Goal: Task Accomplishment & Management: Use online tool/utility

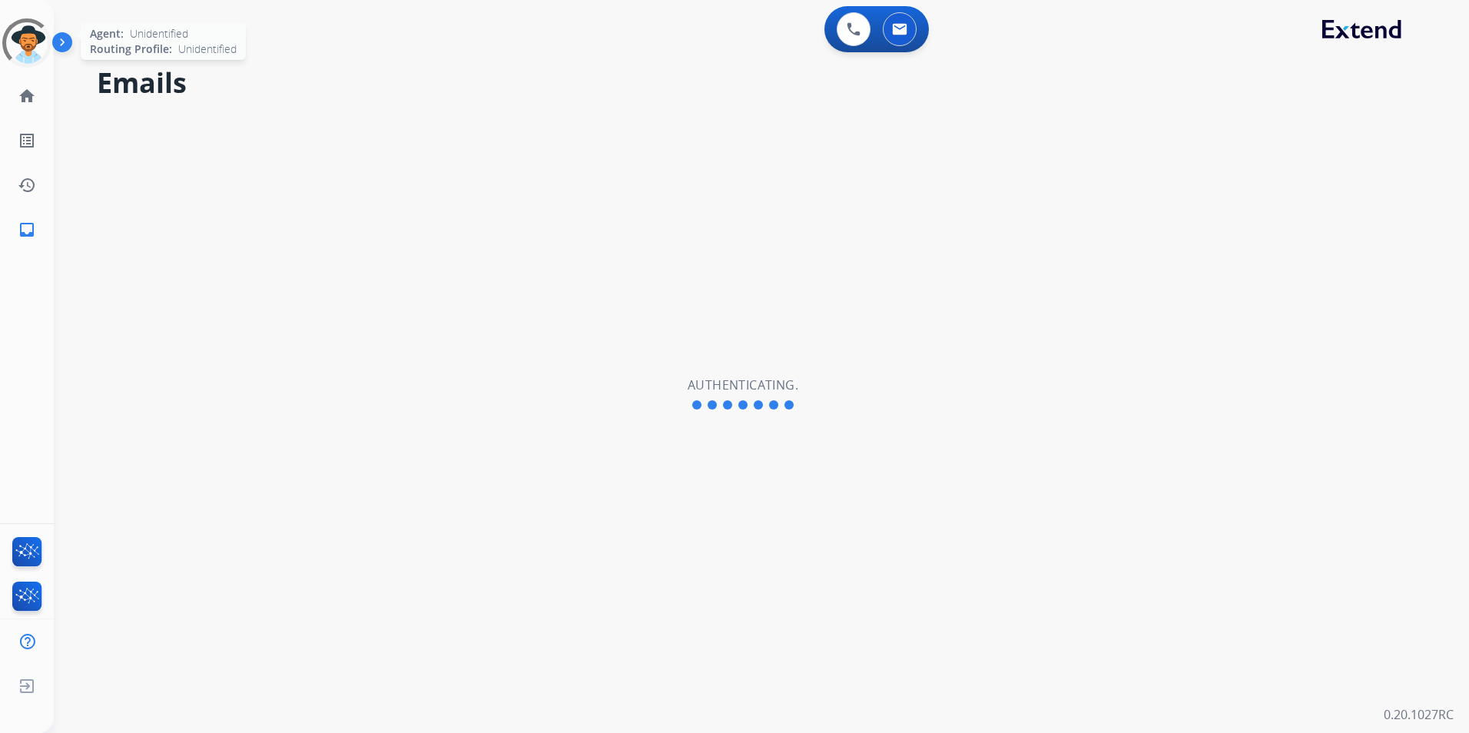
click at [32, 49] on div at bounding box center [26, 42] width 61 height 61
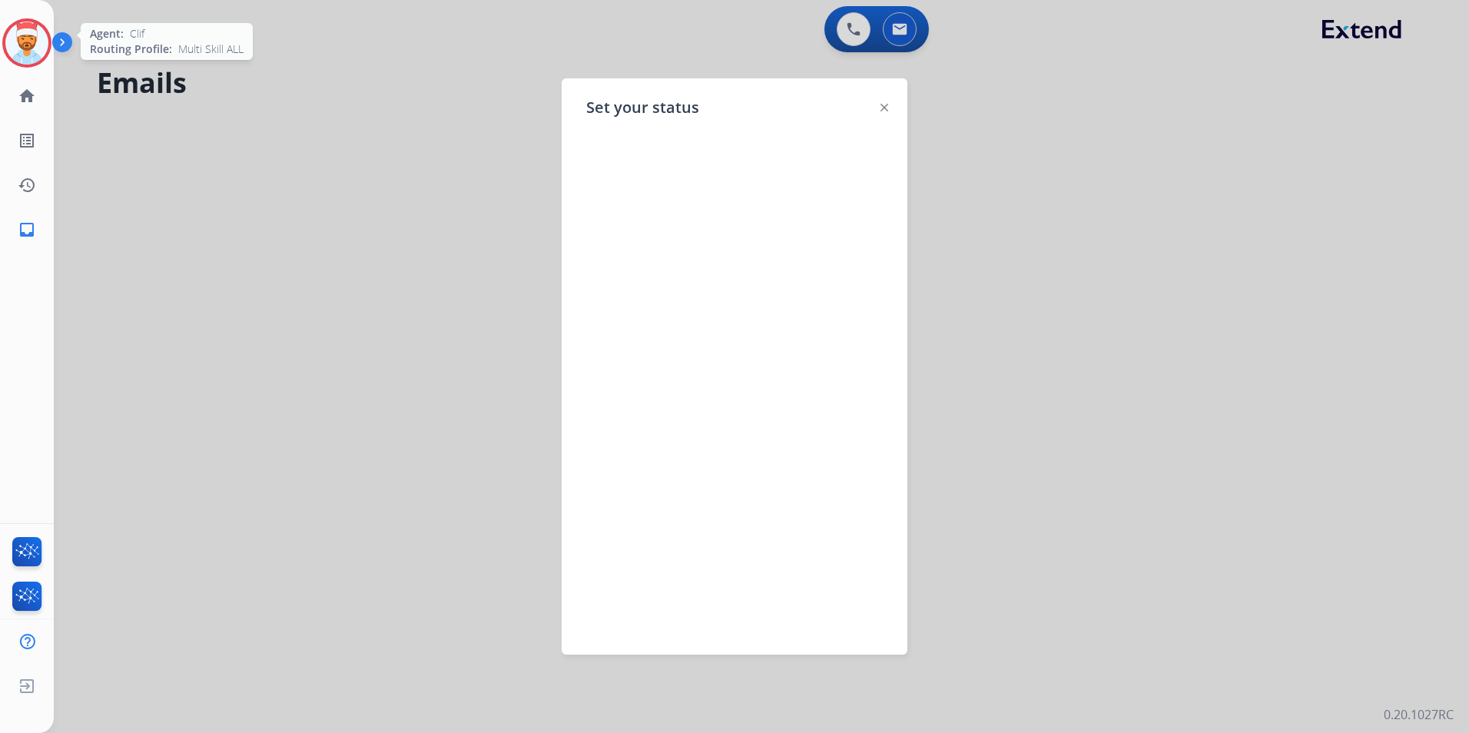
drag, startPoint x: 134, startPoint y: 81, endPoint x: 164, endPoint y: 95, distance: 32.6
click at [138, 83] on div at bounding box center [734, 366] width 1469 height 733
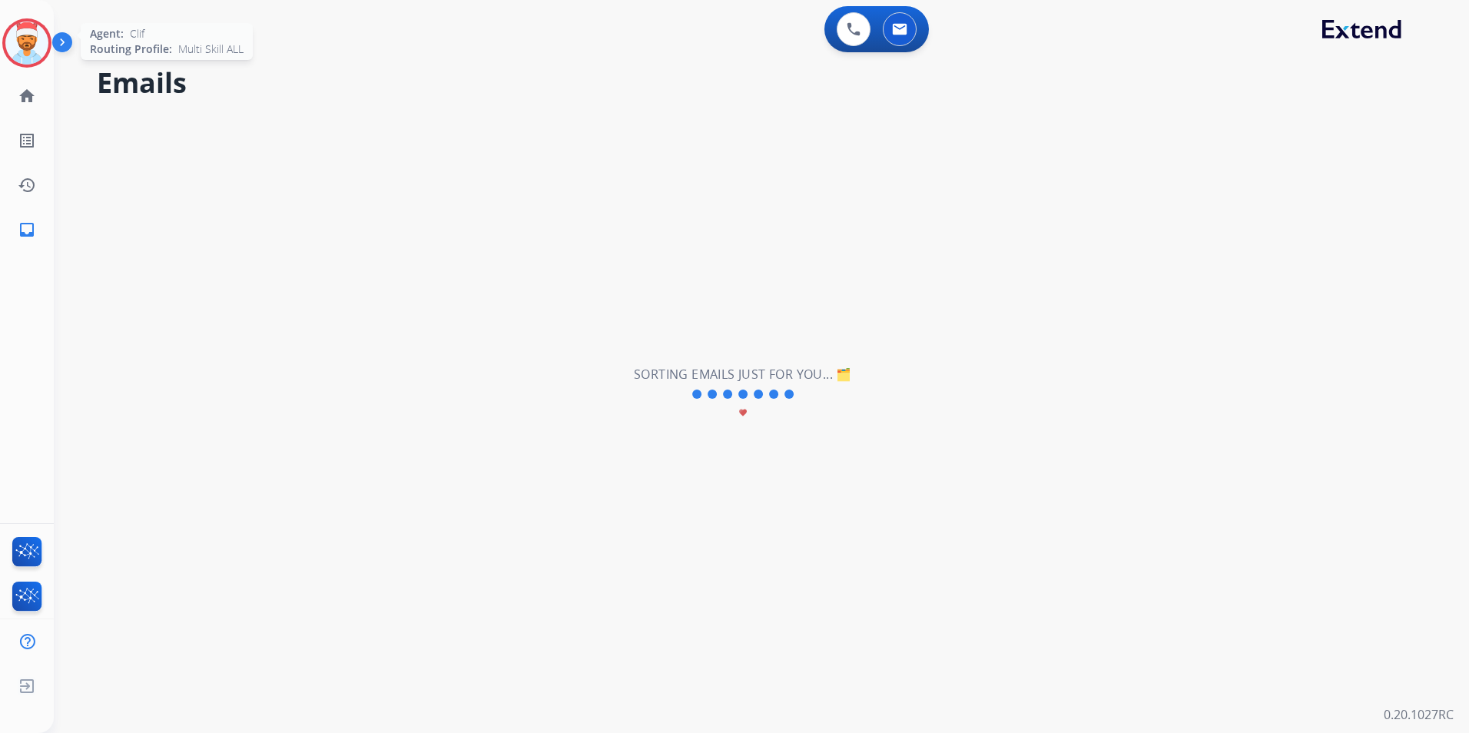
click at [15, 35] on img at bounding box center [26, 43] width 43 height 43
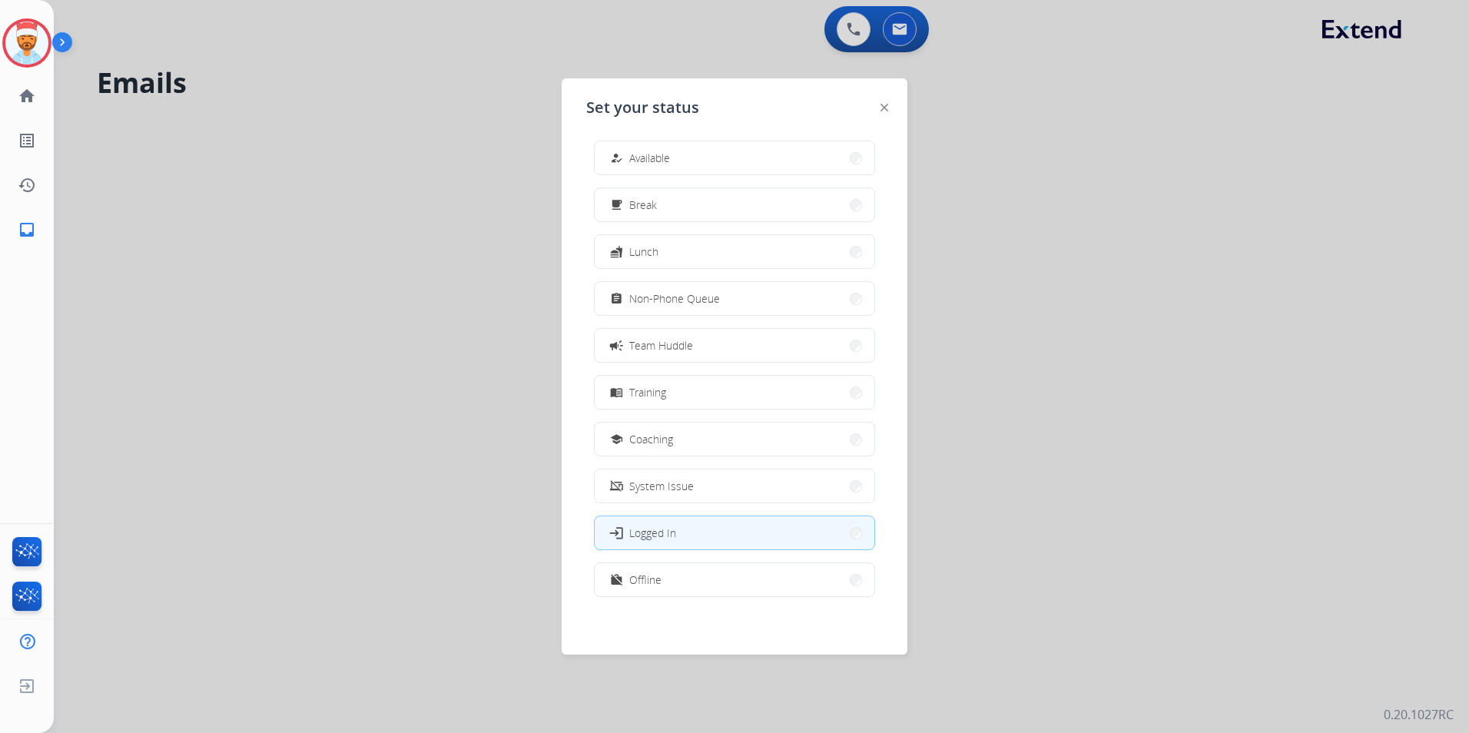
scroll to position [5, 0]
click at [691, 580] on button "work_off Offline" at bounding box center [735, 578] width 280 height 33
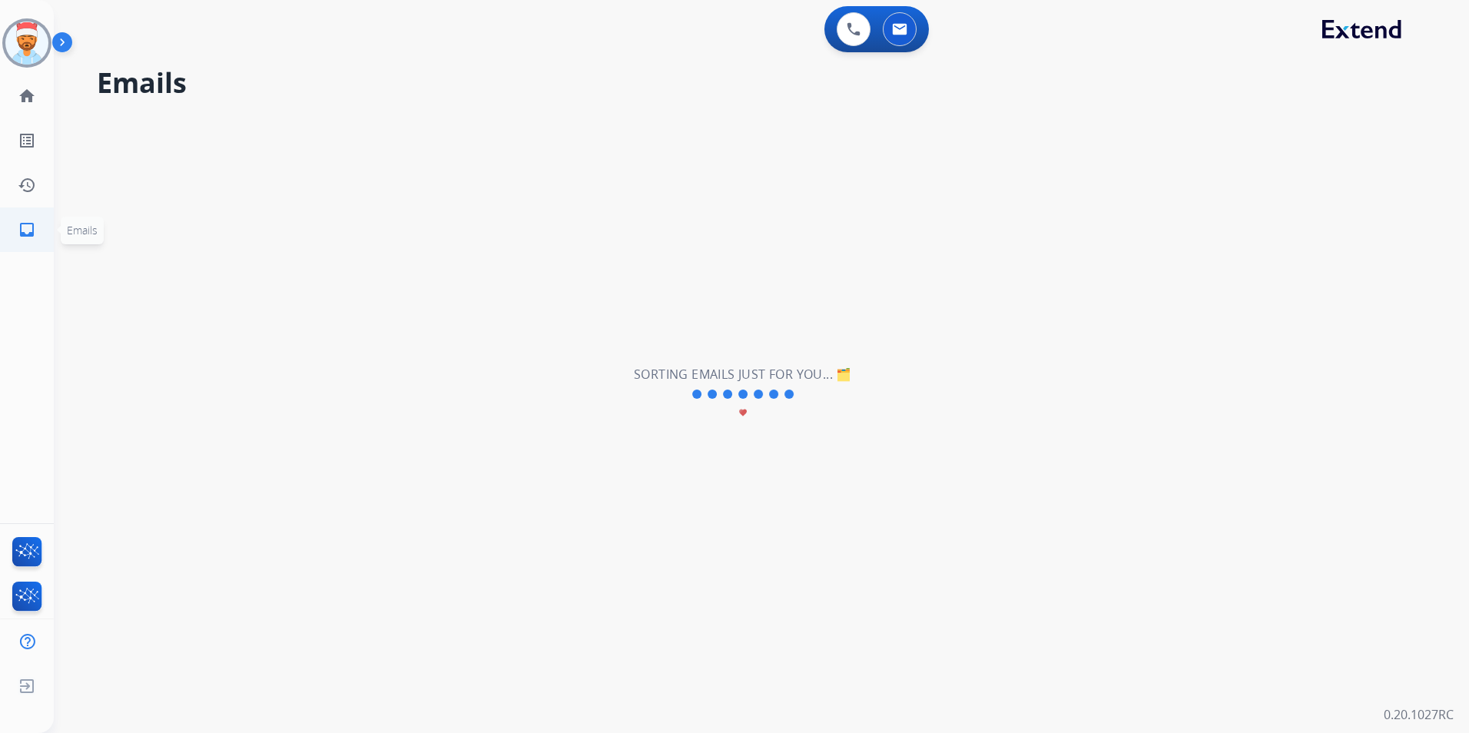
click at [12, 226] on link "inbox Emails" at bounding box center [26, 229] width 43 height 43
click at [902, 24] on img at bounding box center [899, 29] width 15 height 12
click at [8, 139] on link "list_alt Outbound Leads" at bounding box center [26, 140] width 43 height 43
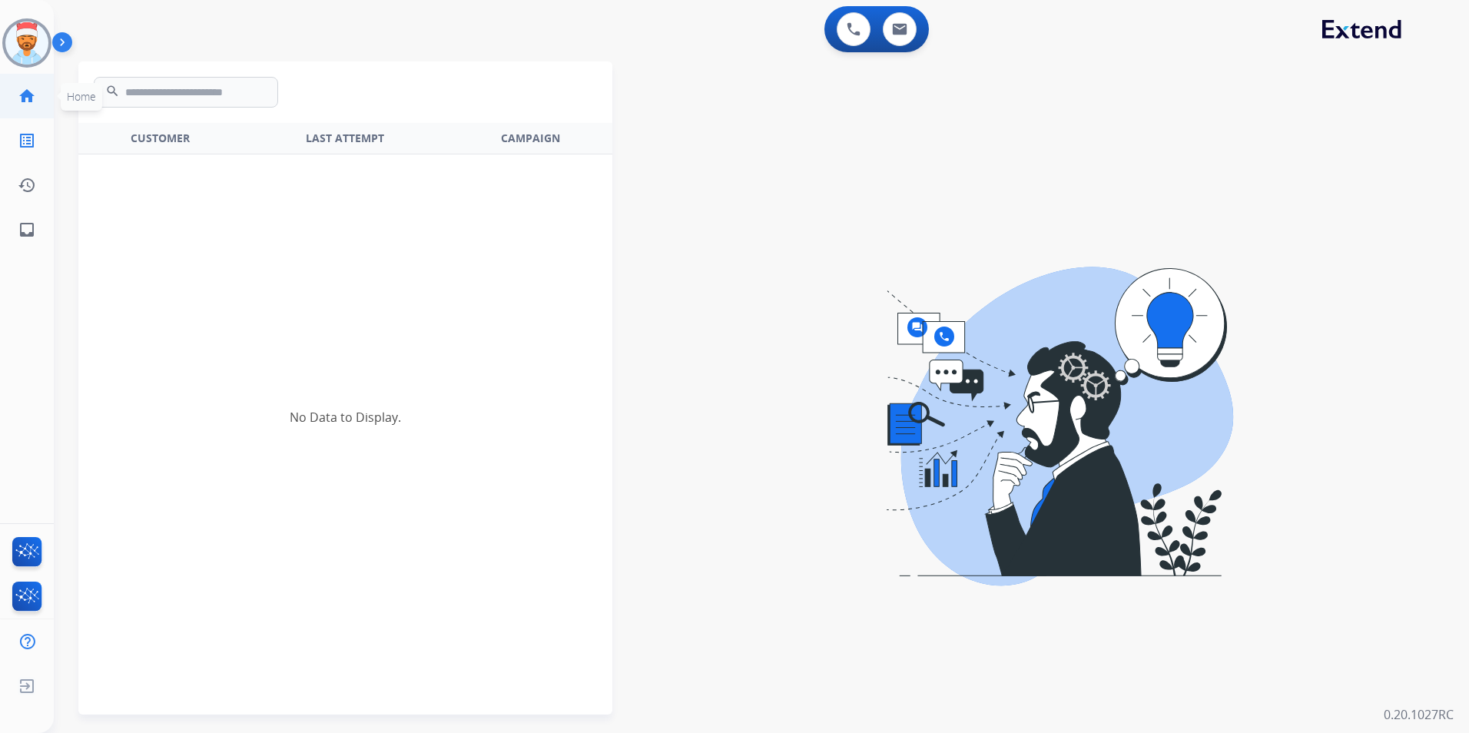
click at [24, 91] on mat-icon "home" at bounding box center [27, 96] width 18 height 18
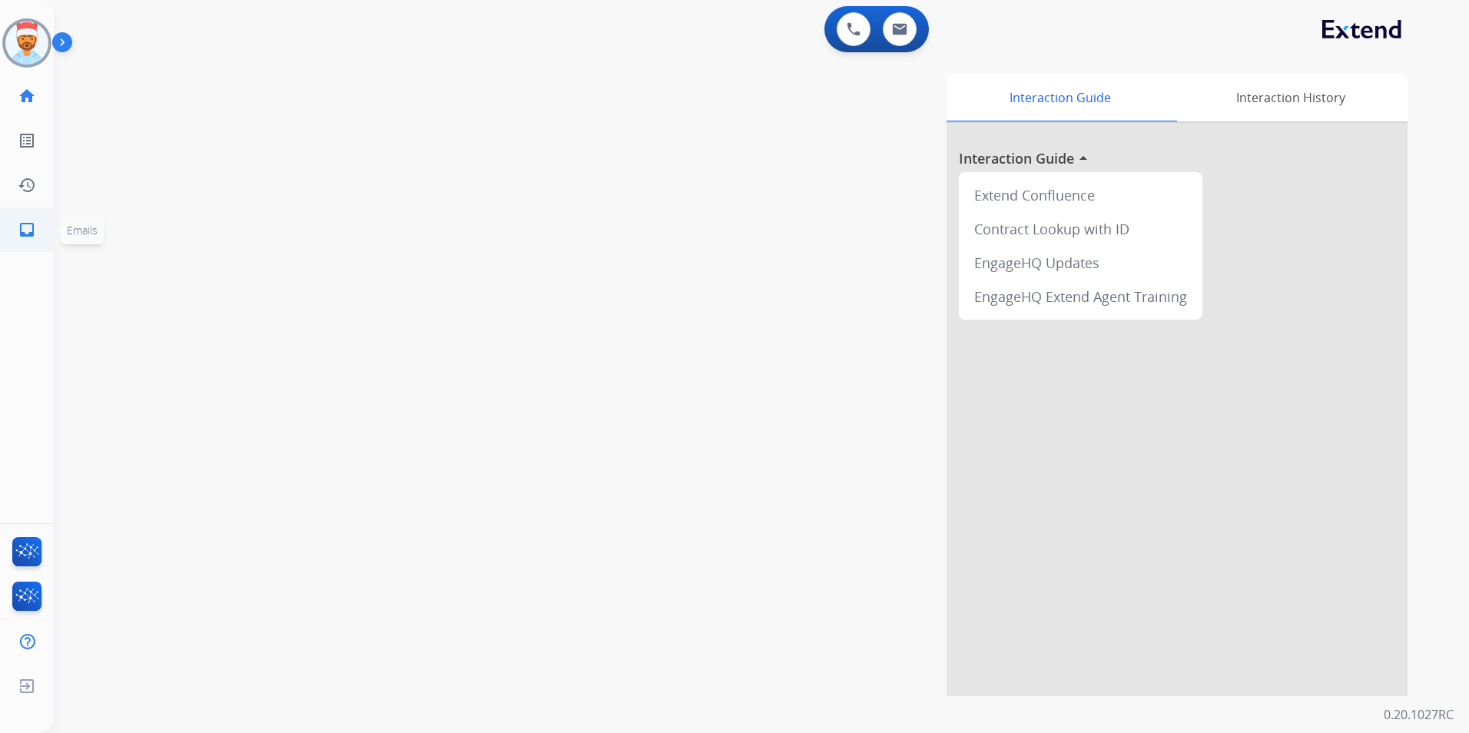
click at [28, 223] on mat-icon "inbox" at bounding box center [27, 230] width 18 height 18
select select "**********"
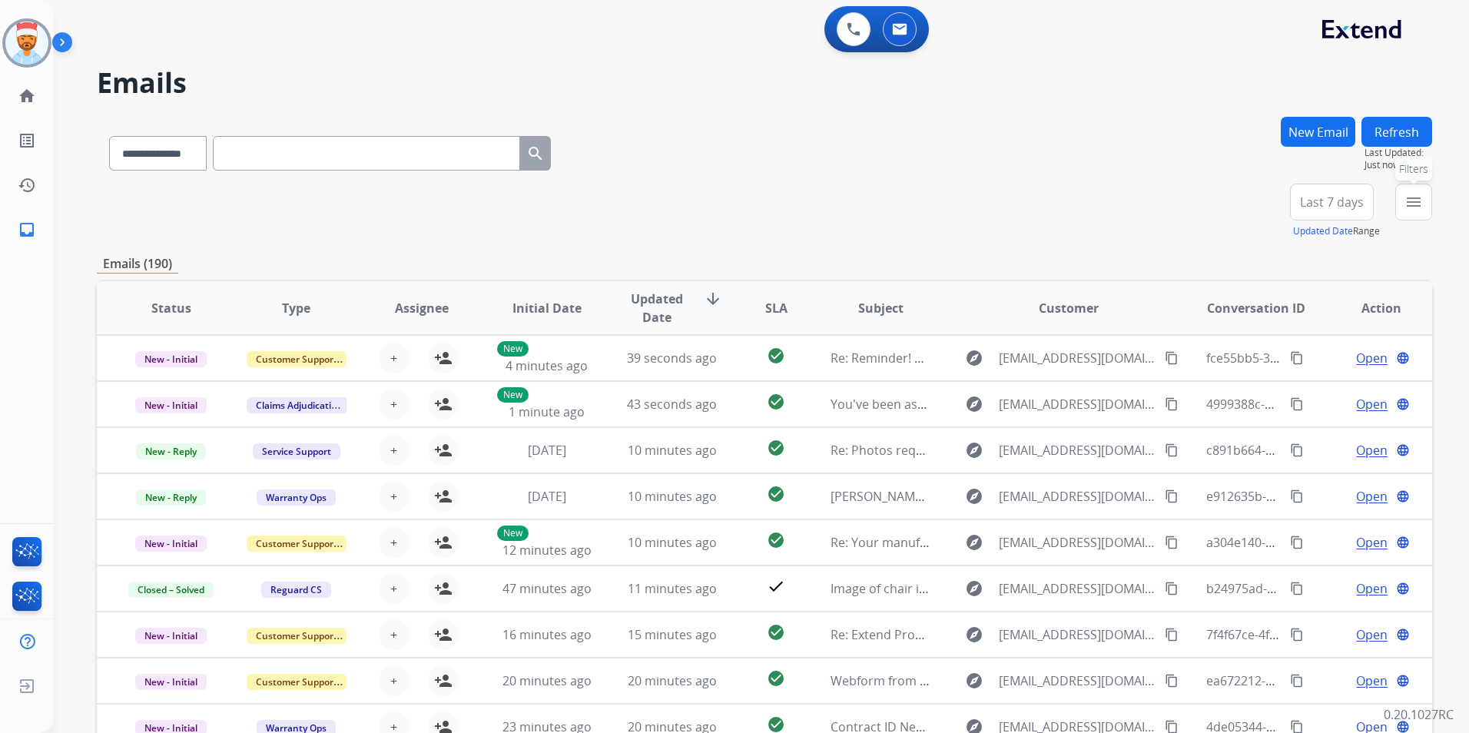
click at [1416, 207] on mat-icon "menu" at bounding box center [1413, 202] width 18 height 18
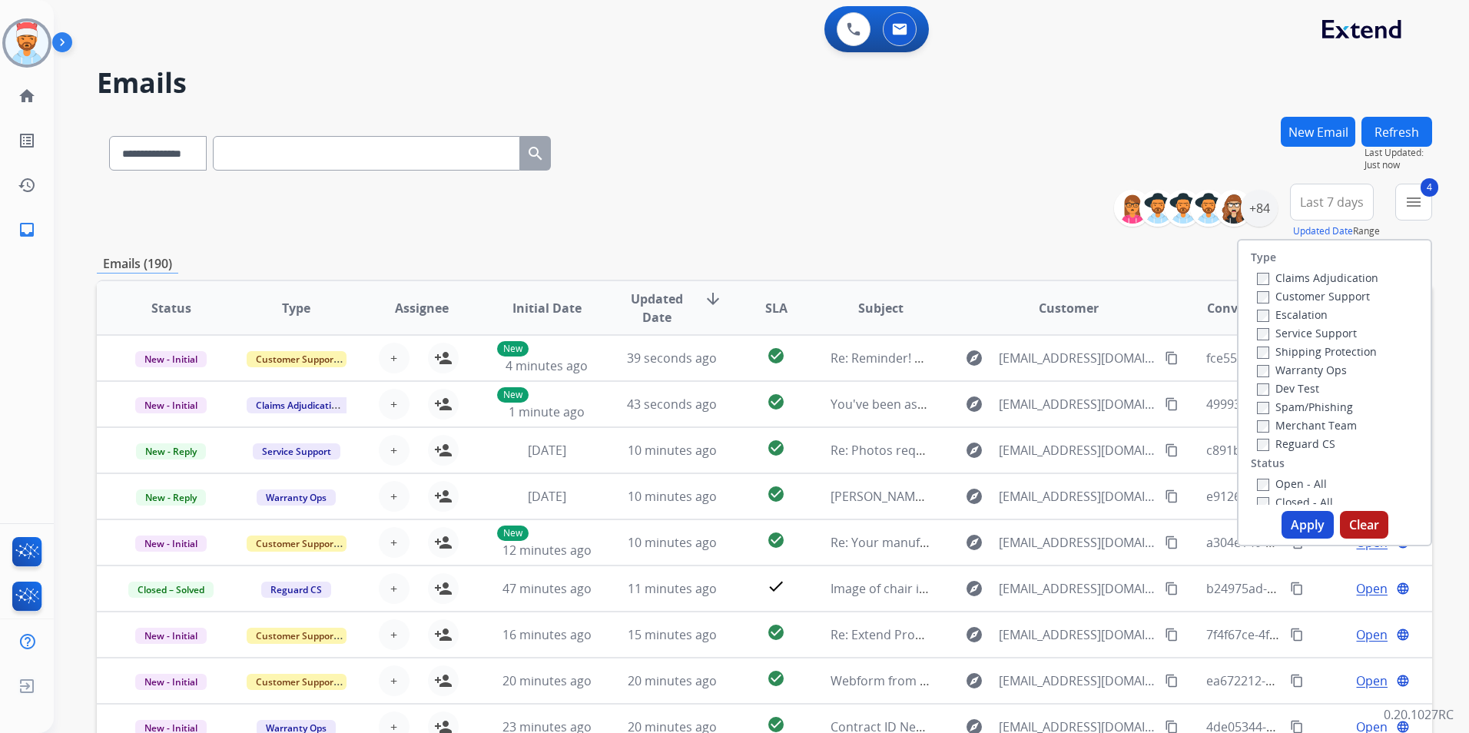
drag, startPoint x: 1298, startPoint y: 527, endPoint x: 1315, endPoint y: 539, distance: 20.9
click at [1305, 533] on button "Apply" at bounding box center [1308, 525] width 52 height 28
